Goal: Transaction & Acquisition: Obtain resource

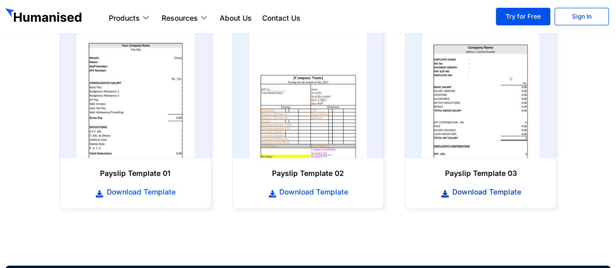
click at [482, 192] on span "Download Template" at bounding box center [486, 192] width 72 height 10
click at [464, 175] on h6 "Payslip Template 03" at bounding box center [481, 173] width 130 height 10
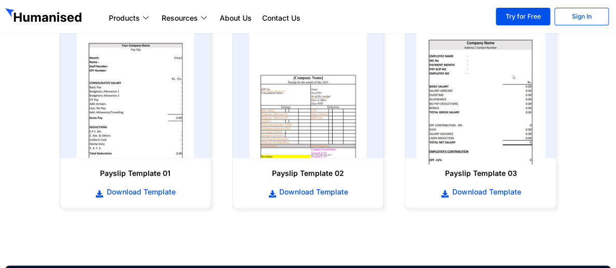
click at [486, 117] on img at bounding box center [481, 93] width 130 height 143
click at [485, 117] on img at bounding box center [481, 93] width 130 height 143
click at [491, 120] on img at bounding box center [481, 93] width 130 height 143
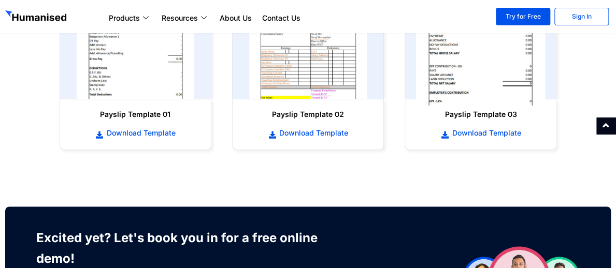
scroll to position [518, 0]
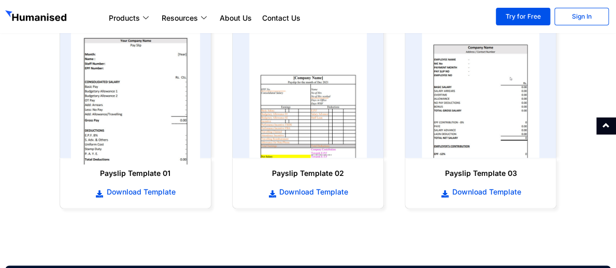
click at [162, 126] on img at bounding box center [135, 93] width 130 height 143
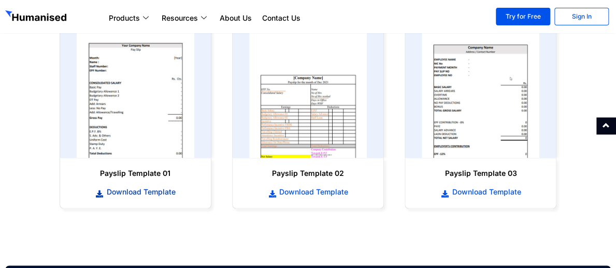
click at [152, 190] on span "Download Template" at bounding box center [140, 192] width 72 height 10
click at [129, 189] on span "Download Template" at bounding box center [140, 192] width 72 height 10
